Goal: Find specific page/section: Find specific page/section

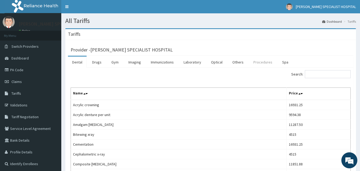
click at [257, 62] on link "Procedures" at bounding box center [262, 61] width 27 height 11
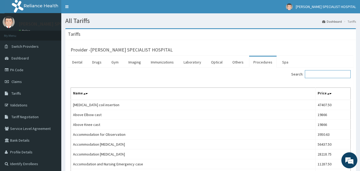
click at [325, 75] on input "Search:" at bounding box center [328, 74] width 46 height 8
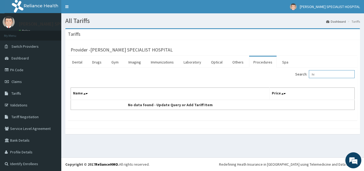
type input "h"
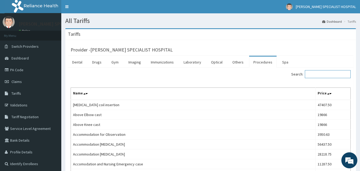
click at [313, 75] on input "Search:" at bounding box center [328, 74] width 46 height 8
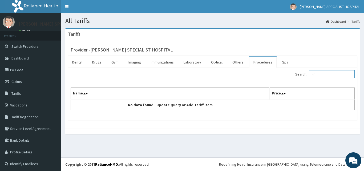
type input "h"
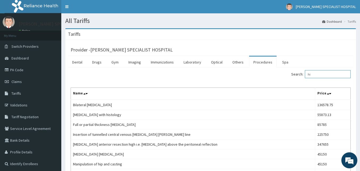
type input "h"
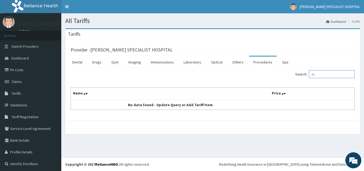
type input "h"
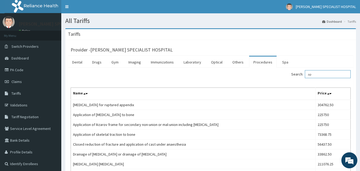
type input "a"
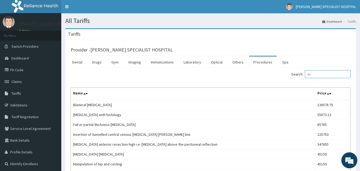
click at [318, 74] on input "hi" at bounding box center [328, 74] width 46 height 8
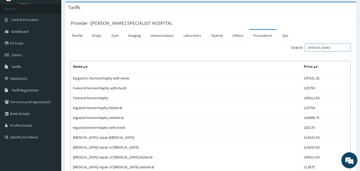
scroll to position [25, 0]
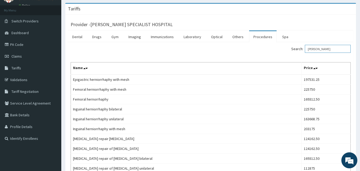
click at [320, 51] on input "[PERSON_NAME]" at bounding box center [328, 49] width 46 height 8
type input "h"
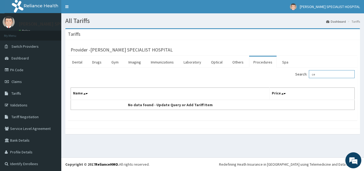
type input "c"
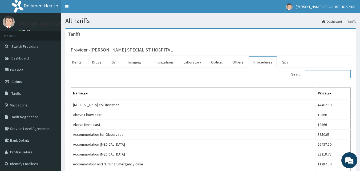
click at [314, 74] on input "Search:" at bounding box center [328, 74] width 46 height 8
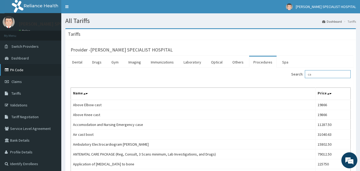
type input "ca"
click at [25, 71] on link "PA Code" at bounding box center [30, 70] width 61 height 12
